Goal: Task Accomplishment & Management: Manage account settings

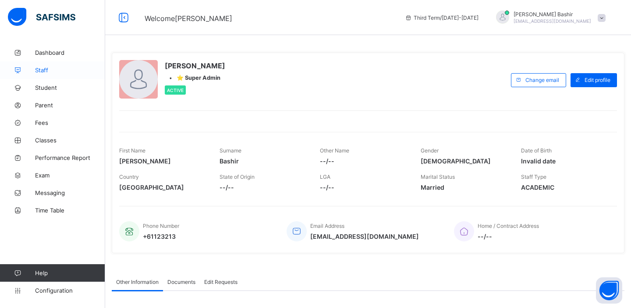
click at [46, 71] on span "Staff" at bounding box center [70, 70] width 70 height 7
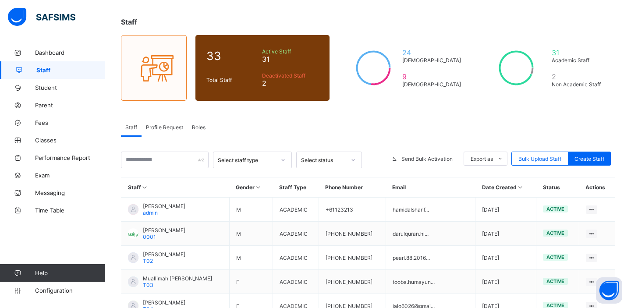
scroll to position [44, 0]
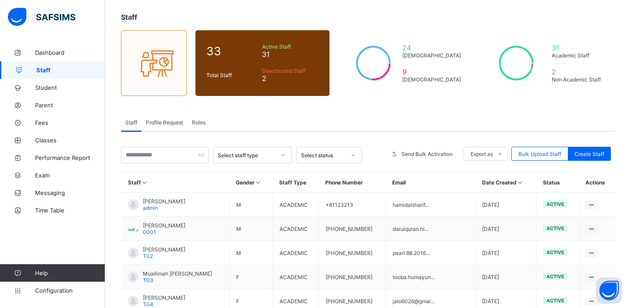
click at [200, 124] on span "Roles" at bounding box center [199, 122] width 14 height 7
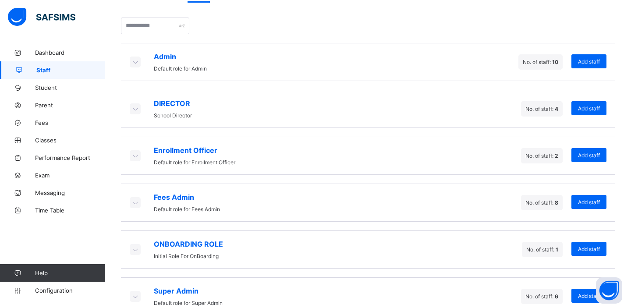
scroll to position [191, 0]
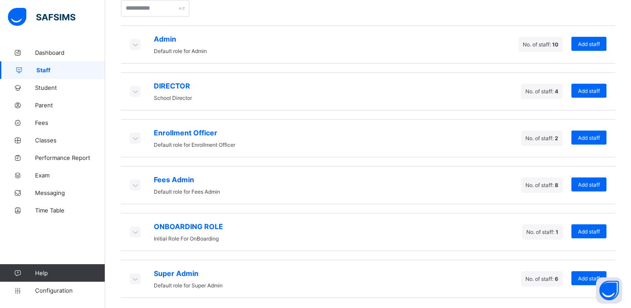
click at [134, 44] on icon at bounding box center [135, 44] width 10 height 9
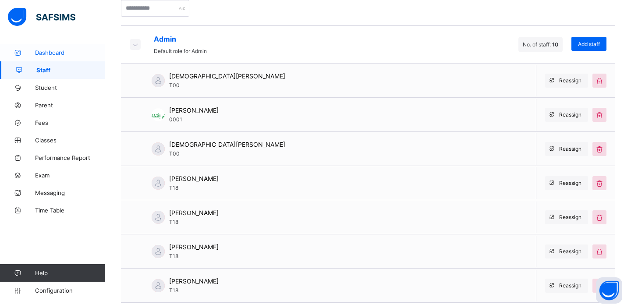
click at [44, 52] on span "Dashboard" at bounding box center [70, 52] width 70 height 7
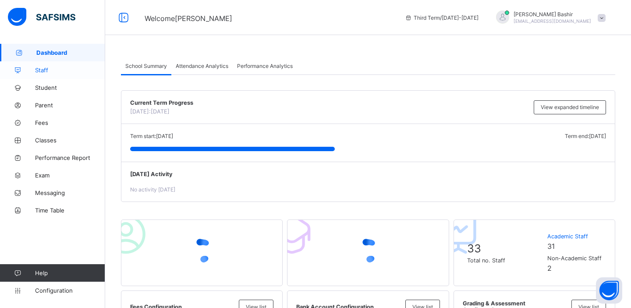
click at [46, 72] on span "Staff" at bounding box center [70, 70] width 70 height 7
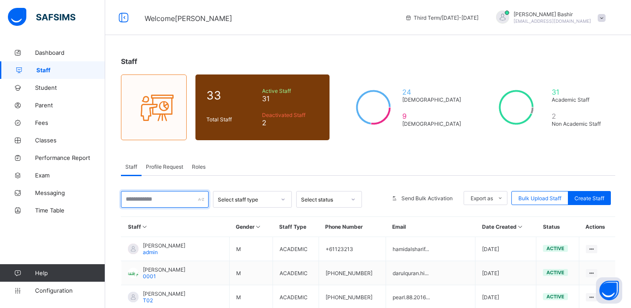
click at [175, 199] on input "text" at bounding box center [165, 199] width 88 height 17
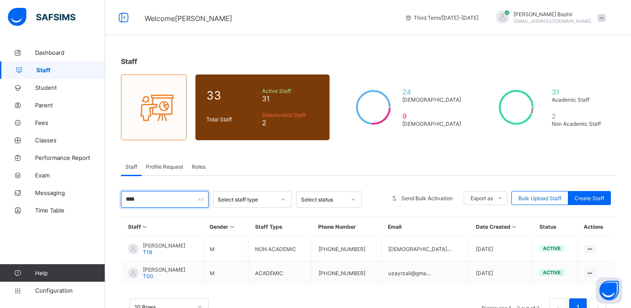
type input "****"
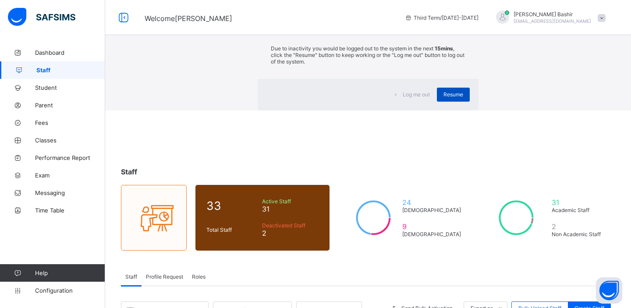
click at [443, 98] on span "Resume" at bounding box center [453, 94] width 20 height 7
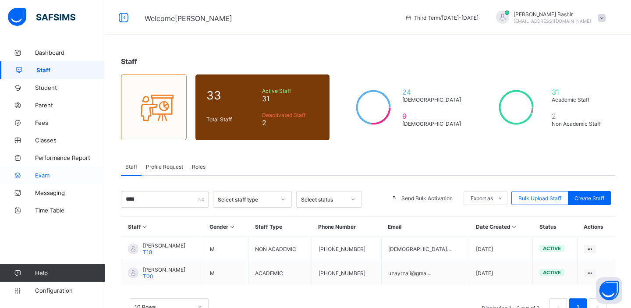
click at [40, 174] on span "Exam" at bounding box center [70, 175] width 70 height 7
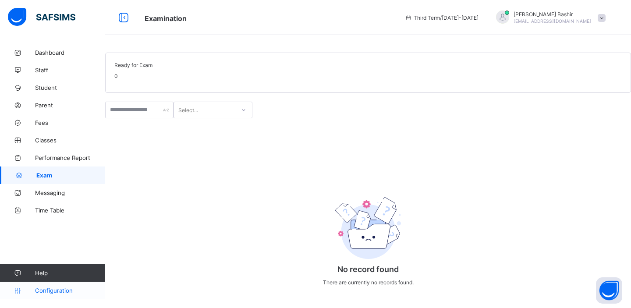
click at [52, 292] on span "Configuration" at bounding box center [70, 290] width 70 height 7
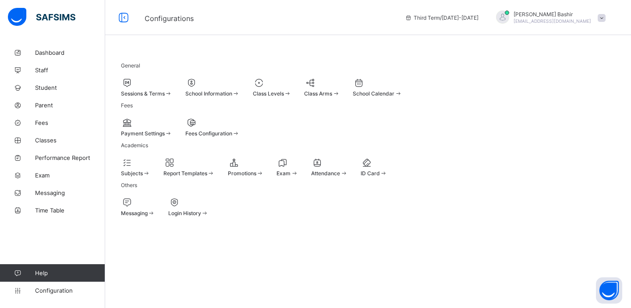
click at [298, 168] on div at bounding box center [287, 162] width 21 height 11
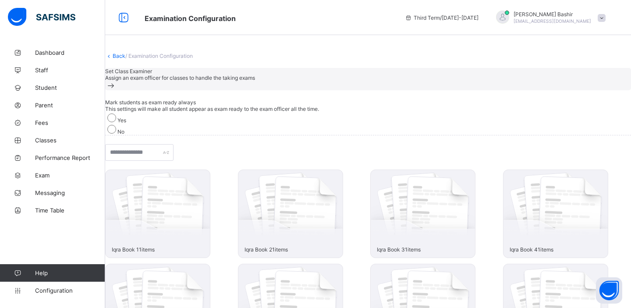
click at [468, 90] on div "Set Class Examiner Assign an exam officer for classes to handle the taking exams" at bounding box center [368, 79] width 526 height 22
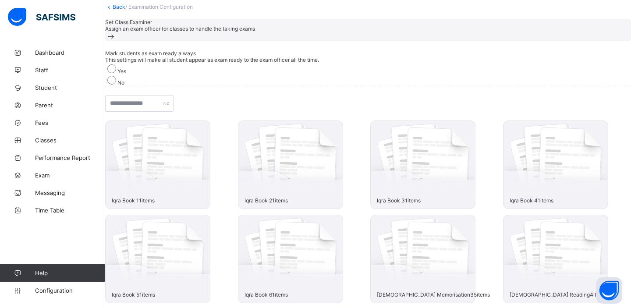
scroll to position [107, 0]
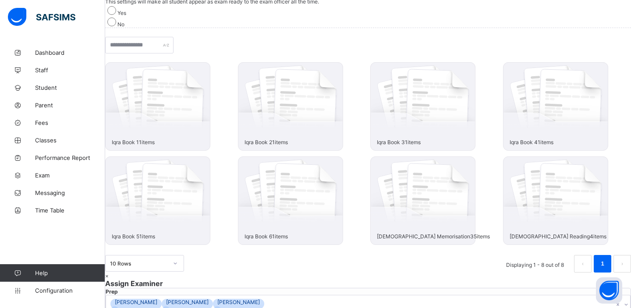
scroll to position [67, 0]
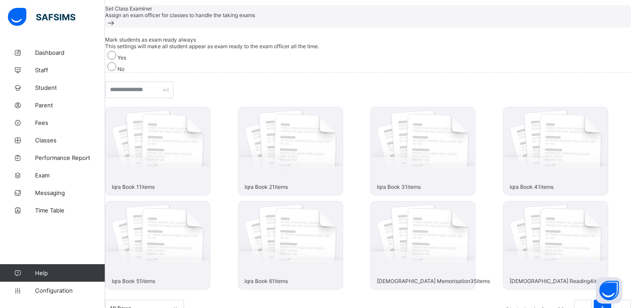
scroll to position [61, 0]
click at [50, 142] on span "Classes" at bounding box center [70, 140] width 70 height 7
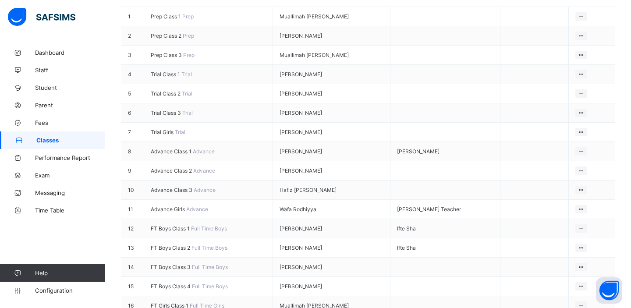
scroll to position [195, 0]
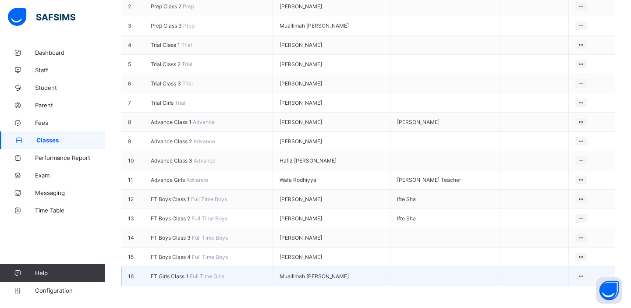
click at [181, 273] on span "FT Girls Class 1" at bounding box center [170, 276] width 39 height 7
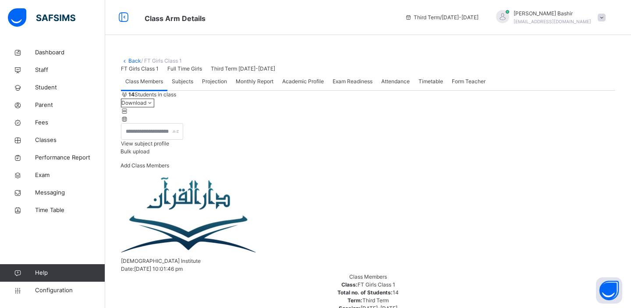
click at [184, 85] on span "Subjects" at bounding box center [182, 82] width 21 height 8
click at [134, 62] on link "Back" at bounding box center [134, 60] width 13 height 7
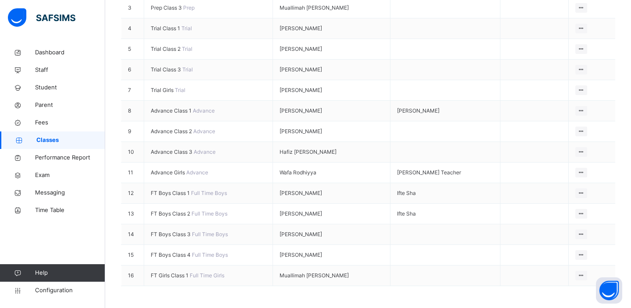
scroll to position [246, 0]
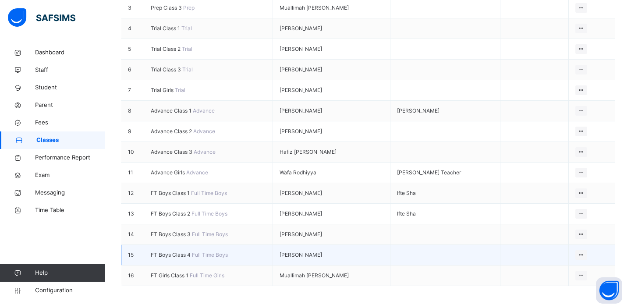
click at [182, 252] on span "FT Boys Class 4" at bounding box center [171, 255] width 41 height 7
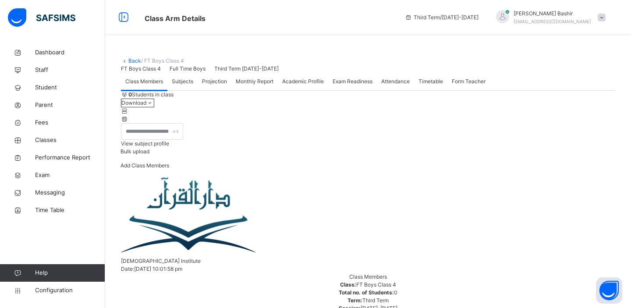
click at [186, 85] on span "Subjects" at bounding box center [182, 82] width 21 height 8
click at [134, 60] on link "Back" at bounding box center [134, 60] width 13 height 7
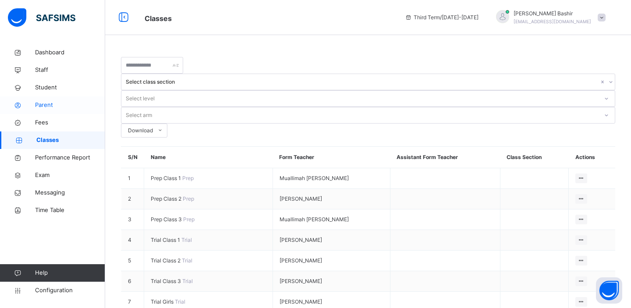
click at [45, 106] on span "Parent" at bounding box center [70, 105] width 70 height 9
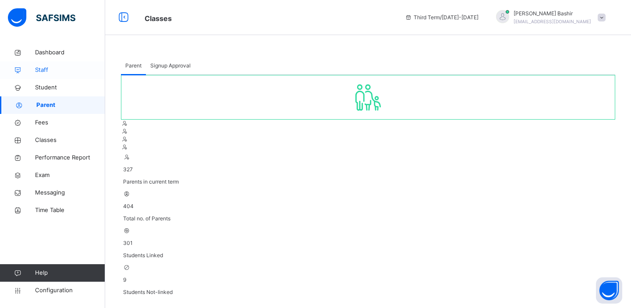
click at [56, 69] on span "Staff" at bounding box center [70, 70] width 70 height 9
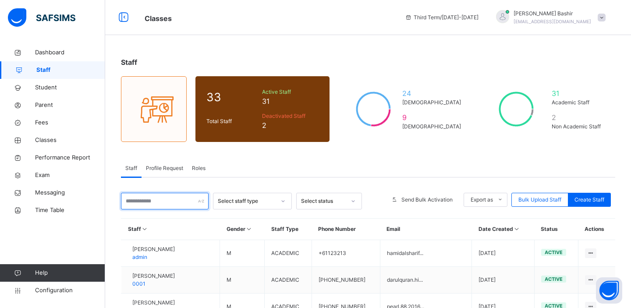
click at [158, 203] on input "text" at bounding box center [165, 201] width 88 height 17
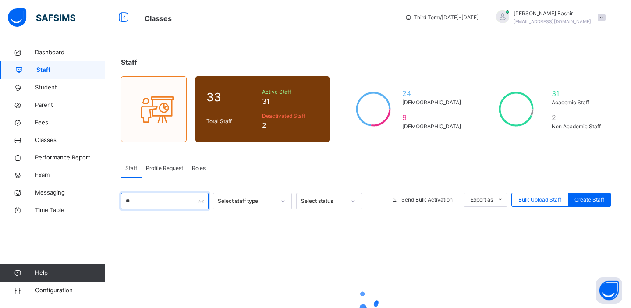
type input "***"
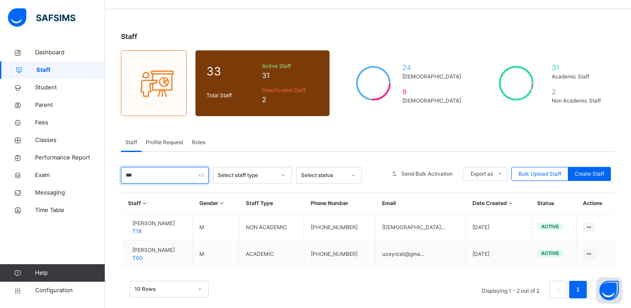
scroll to position [27, 0]
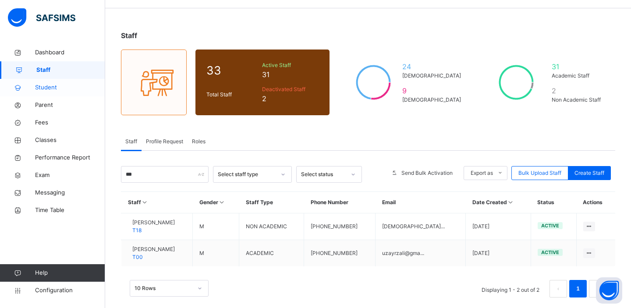
click at [45, 86] on span "Student" at bounding box center [70, 87] width 70 height 9
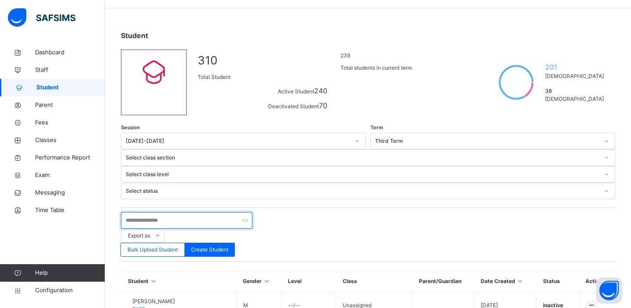
click at [197, 212] on input "text" at bounding box center [186, 220] width 131 height 17
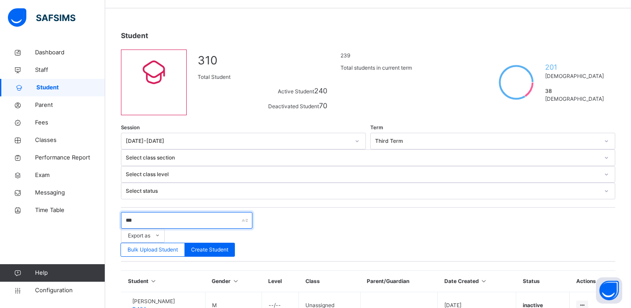
type input "***"
click at [341, 207] on div "*** Export as Pdf Report Excel Report Excel Report (LMS) Bulk Upload Student Cr…" at bounding box center [368, 234] width 494 height 54
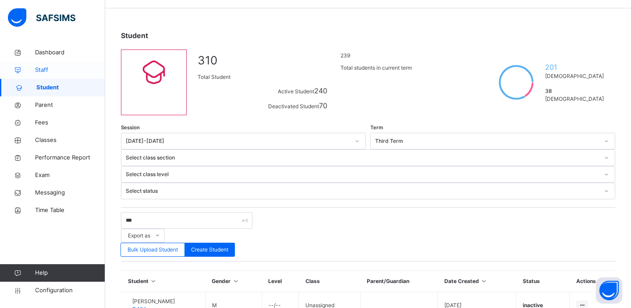
click at [44, 68] on span "Staff" at bounding box center [70, 70] width 70 height 9
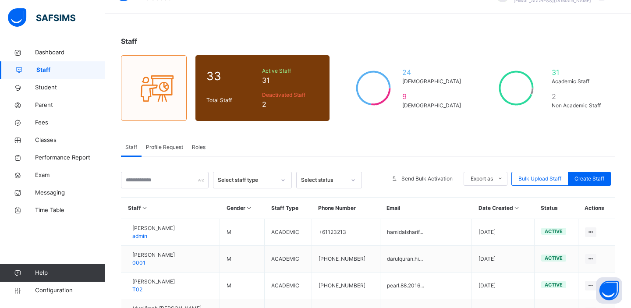
scroll to position [22, 0]
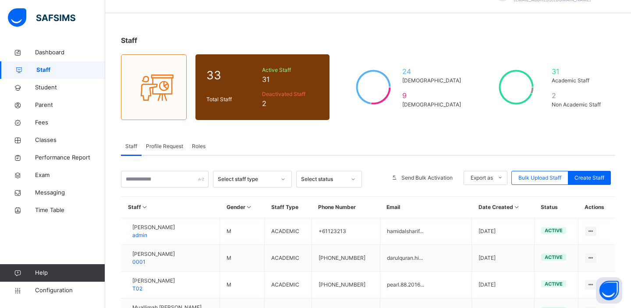
click at [202, 144] on span "Roles" at bounding box center [199, 146] width 14 height 8
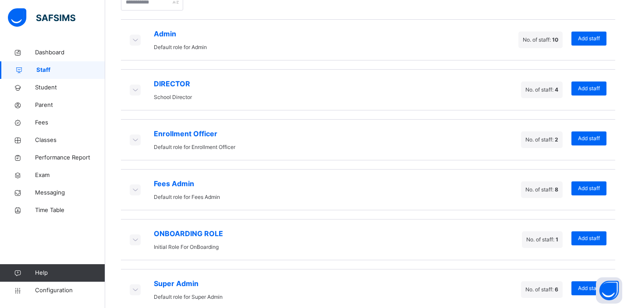
scroll to position [202, 0]
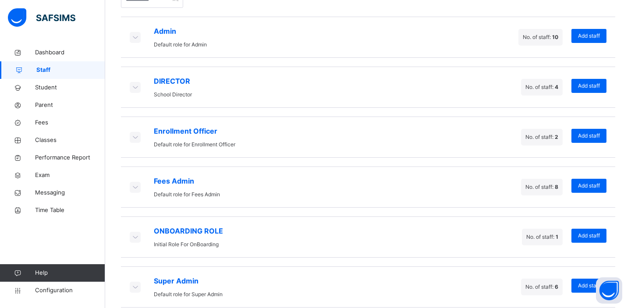
click at [132, 35] on icon at bounding box center [135, 36] width 10 height 9
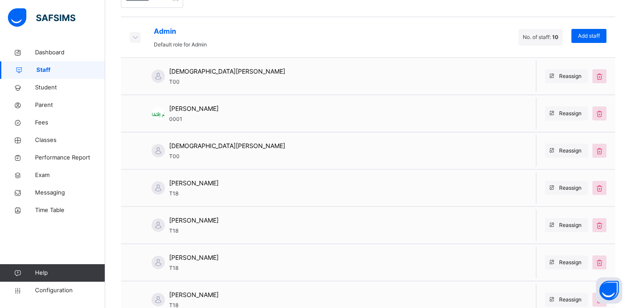
click at [135, 36] on icon at bounding box center [135, 36] width 10 height 9
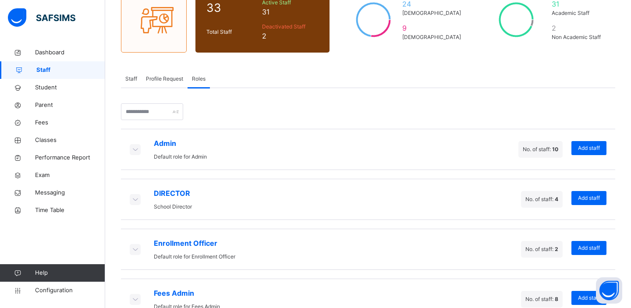
scroll to position [88, 0]
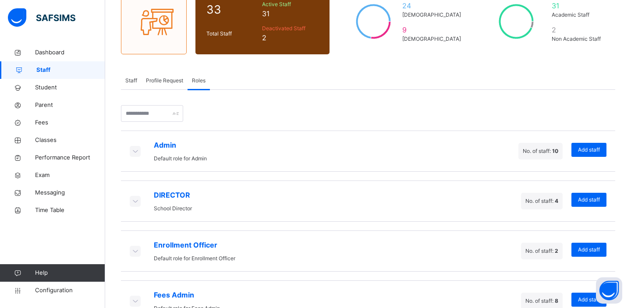
click at [46, 66] on span "Staff" at bounding box center [70, 70] width 69 height 9
click at [131, 81] on span "Staff" at bounding box center [131, 81] width 12 height 8
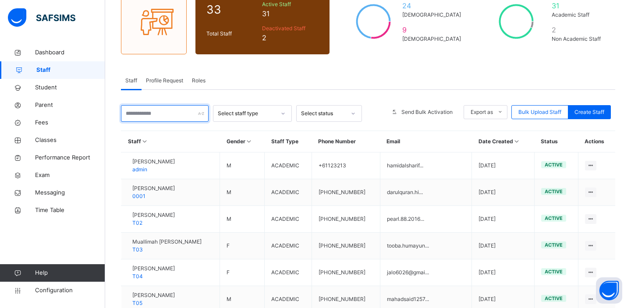
click at [150, 115] on input "text" at bounding box center [165, 113] width 88 height 17
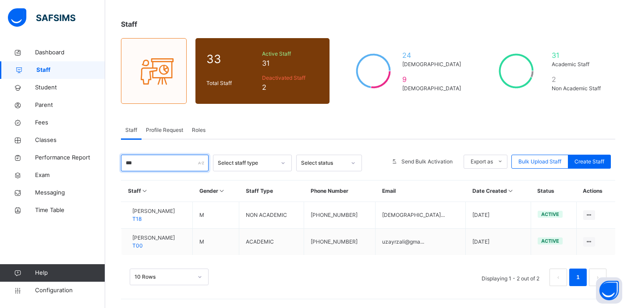
scroll to position [38, 0]
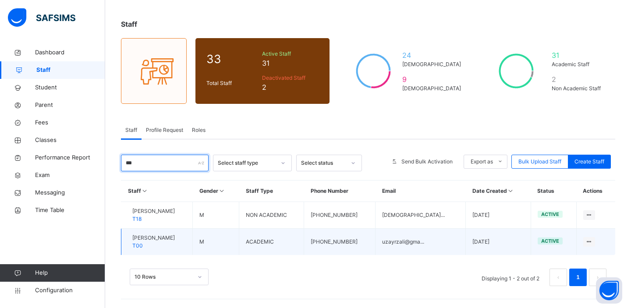
type input "***"
click at [157, 239] on span "[PERSON_NAME]" at bounding box center [153, 238] width 43 height 8
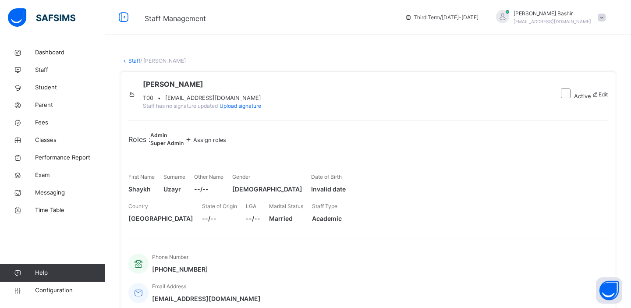
click at [226, 143] on span "Assign roles" at bounding box center [209, 140] width 33 height 7
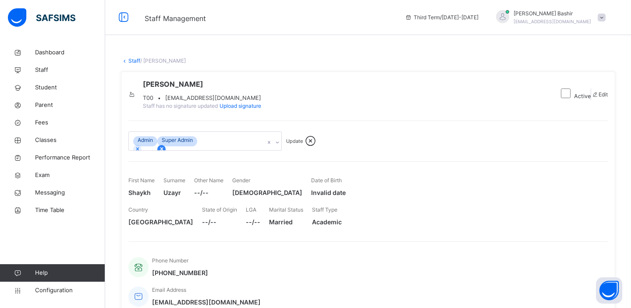
click at [163, 151] on icon at bounding box center [161, 149] width 3 height 3
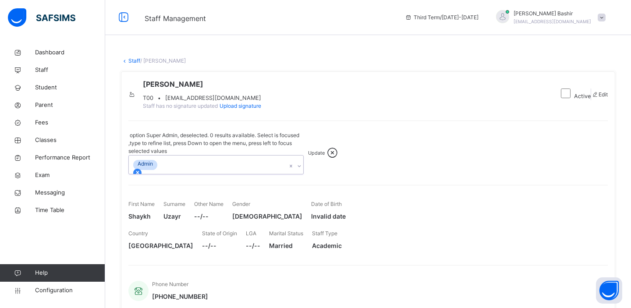
click at [141, 170] on icon at bounding box center [138, 173] width 6 height 6
click at [308, 156] on span "Update" at bounding box center [316, 153] width 17 height 6
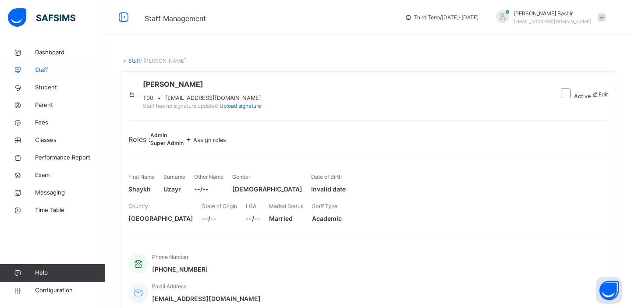
click at [45, 69] on span "Staff" at bounding box center [70, 70] width 70 height 9
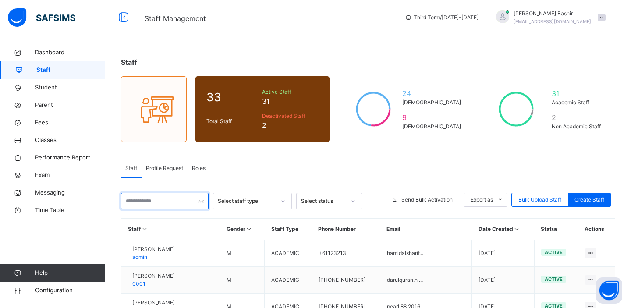
click at [163, 205] on input "text" at bounding box center [165, 201] width 88 height 17
type input "***"
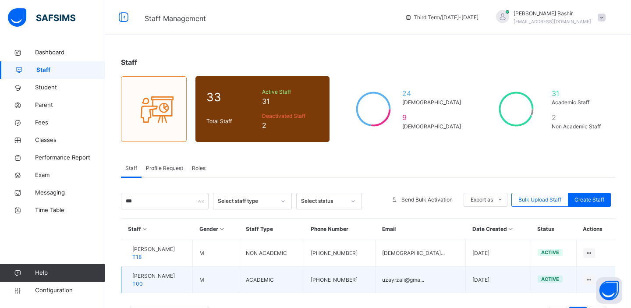
click at [159, 278] on span "[PERSON_NAME]" at bounding box center [153, 276] width 43 height 8
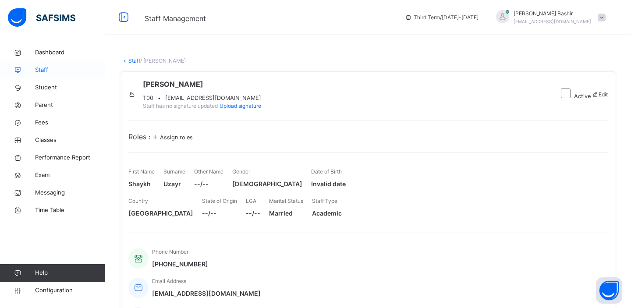
click at [50, 70] on span "Staff" at bounding box center [70, 70] width 70 height 9
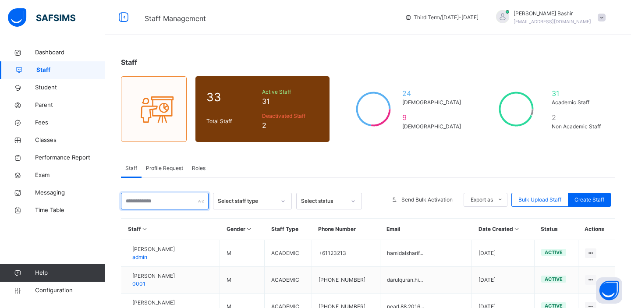
click at [151, 202] on input "text" at bounding box center [165, 201] width 88 height 17
type input "***"
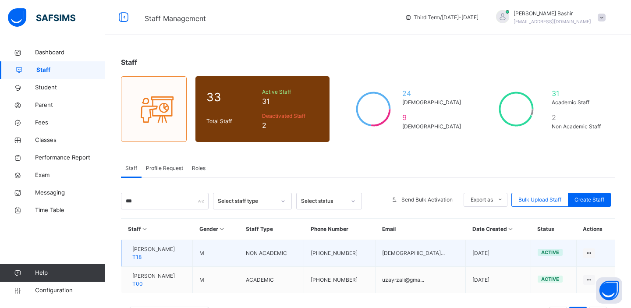
click at [151, 252] on span "[PERSON_NAME]" at bounding box center [153, 249] width 43 height 8
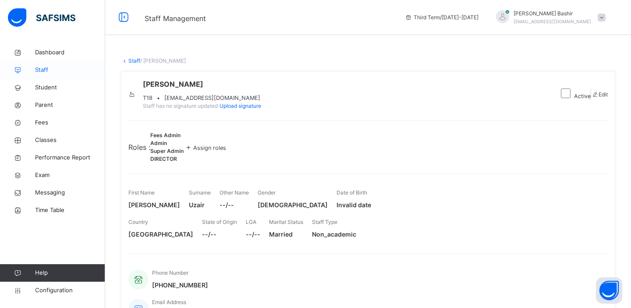
click at [47, 70] on span "Staff" at bounding box center [70, 70] width 70 height 9
